Goal: Task Accomplishment & Management: Use online tool/utility

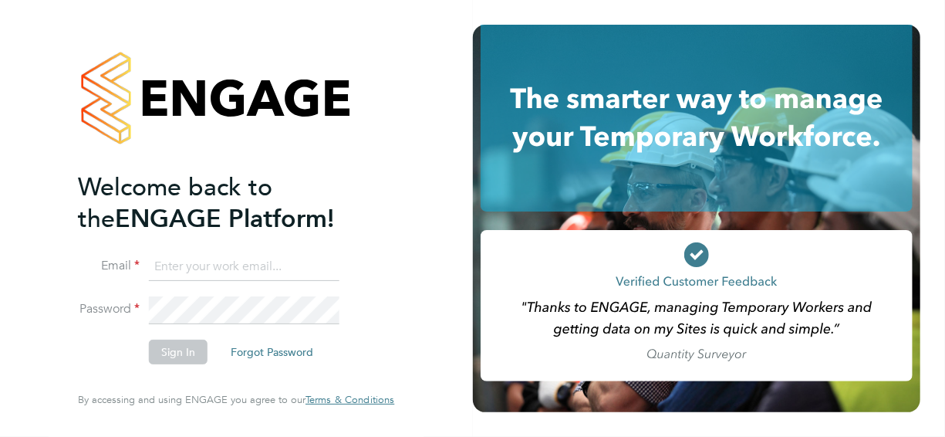
type input "[PERSON_NAME][EMAIL_ADDRESS][PERSON_NAME][DOMAIN_NAME]"
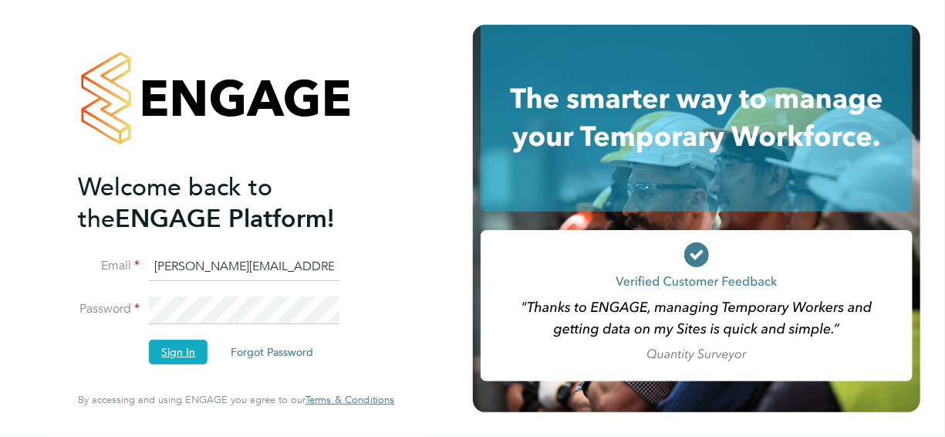
click at [181, 355] on button "Sign In" at bounding box center [178, 351] width 59 height 25
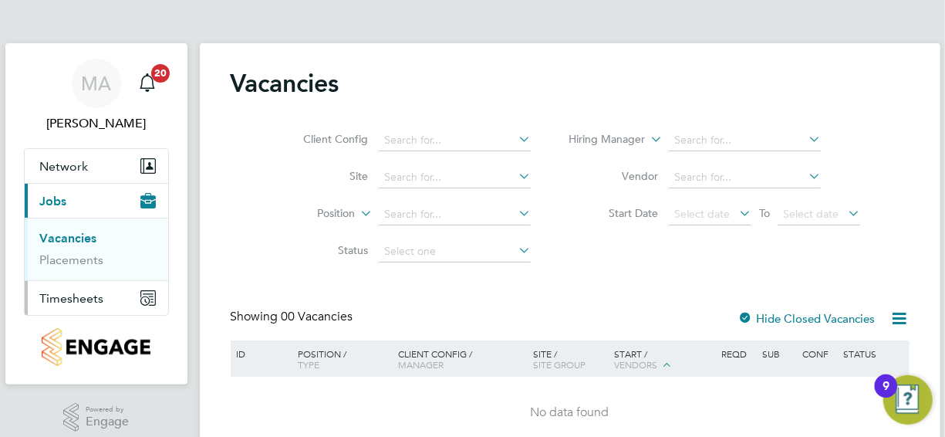
click at [73, 295] on span "Timesheets" at bounding box center [72, 298] width 64 height 15
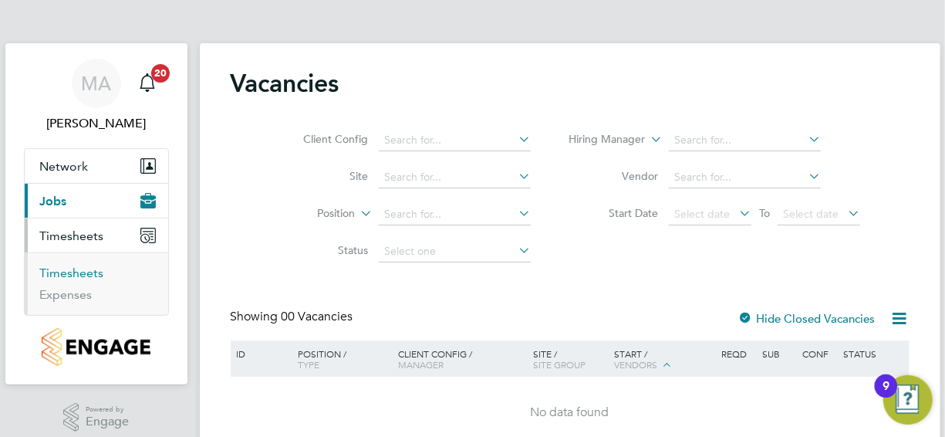
click at [75, 274] on link "Timesheets" at bounding box center [72, 272] width 64 height 15
